Goal: Task Accomplishment & Management: Manage account settings

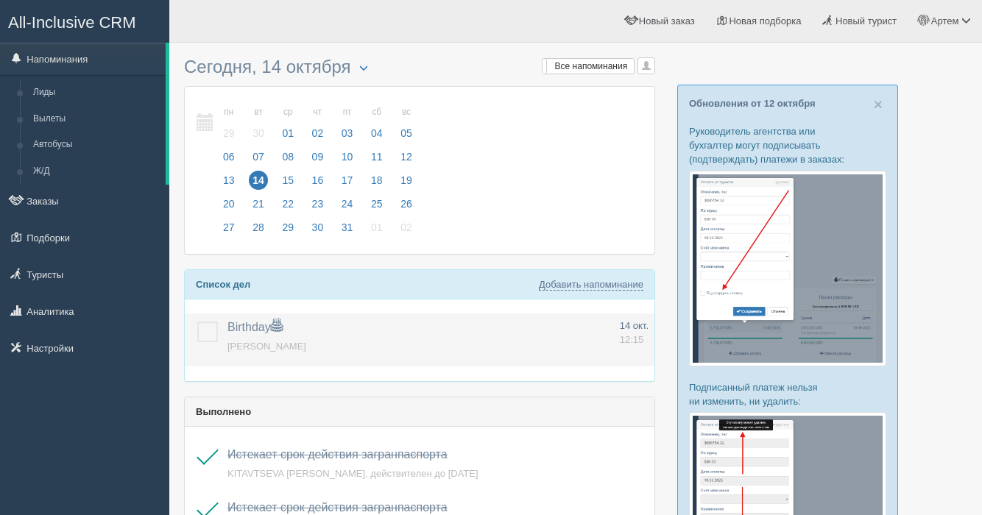
click at [197, 322] on label at bounding box center [197, 322] width 0 height 0
click at [0, 0] on input "checkbox" at bounding box center [0, 0] width 0 height 0
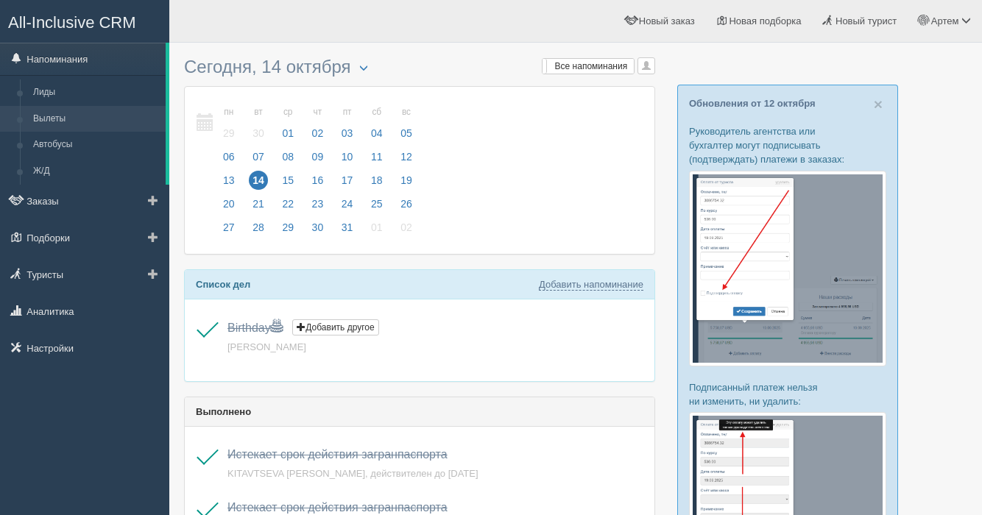
click at [49, 114] on link "Вылеты" at bounding box center [96, 119] width 139 height 27
